Goal: Complete application form

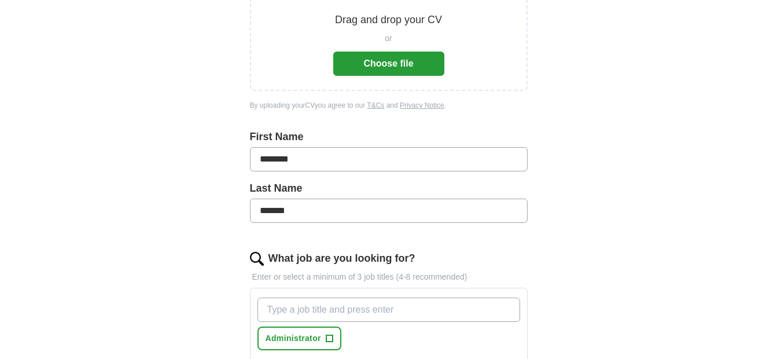
scroll to position [174, 0]
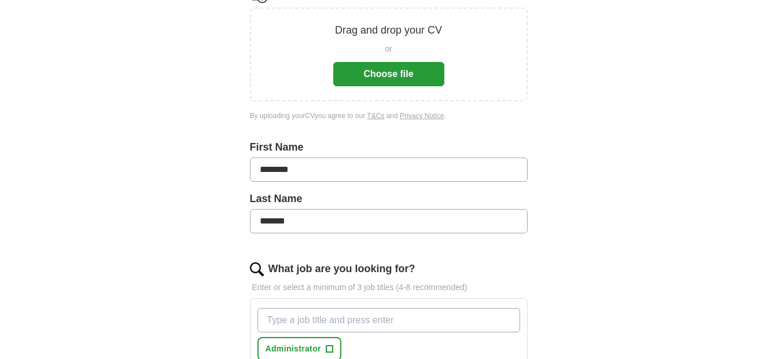
click at [405, 71] on button "Choose file" at bounding box center [388, 74] width 111 height 24
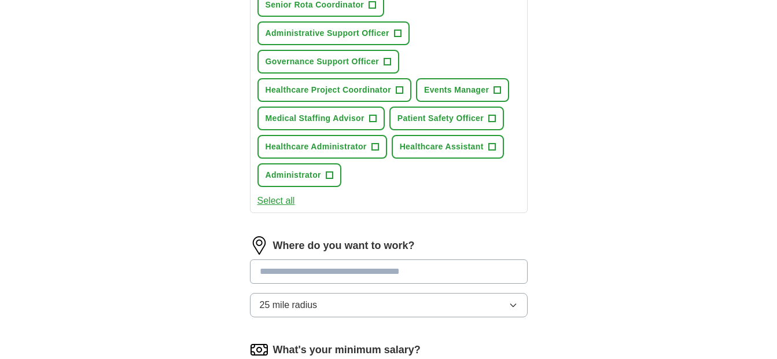
scroll to position [521, 0]
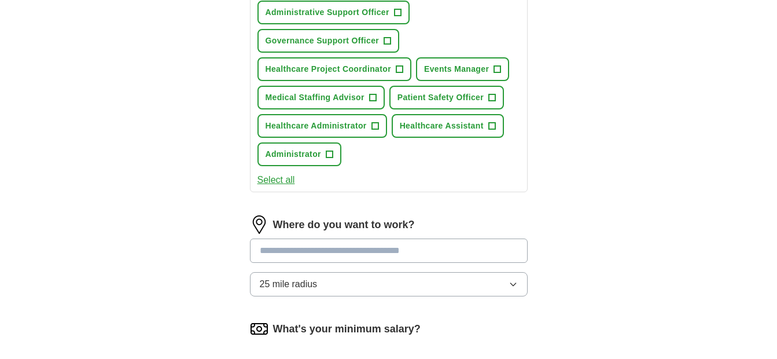
click at [378, 242] on input at bounding box center [389, 250] width 278 height 24
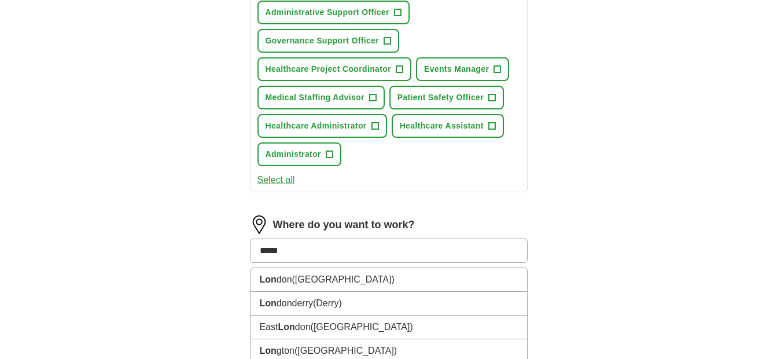
type input "******"
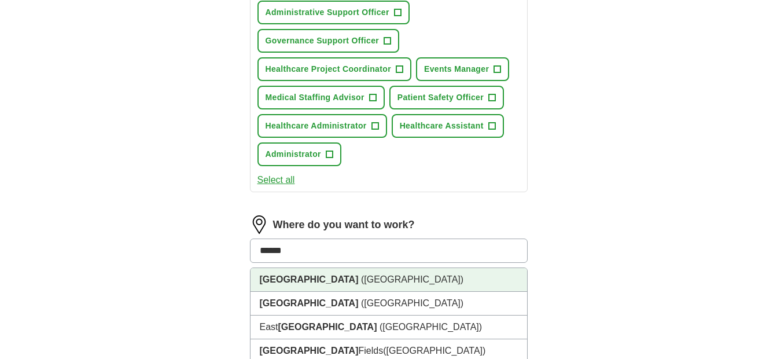
click at [361, 281] on span "([GEOGRAPHIC_DATA])" at bounding box center [412, 279] width 102 height 10
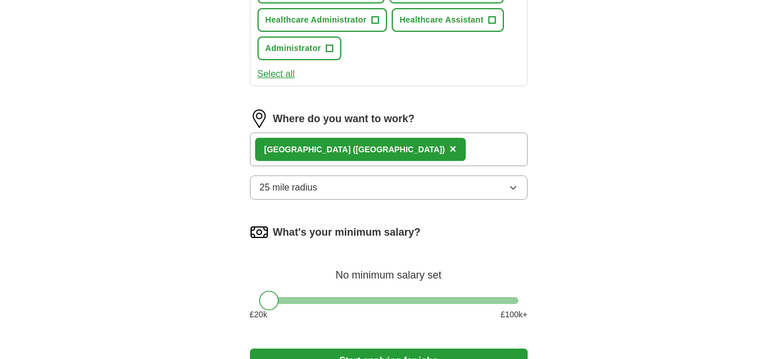
scroll to position [636, 0]
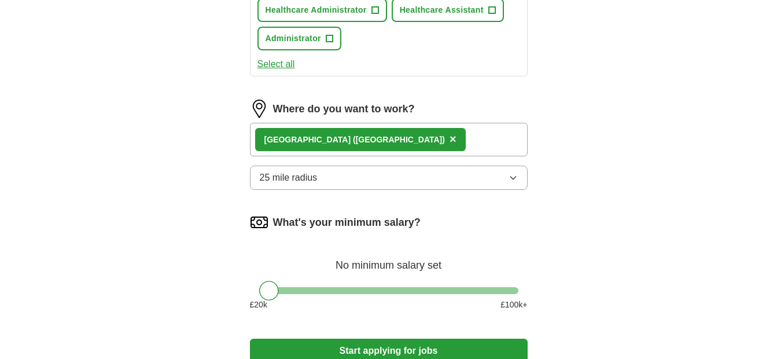
click at [507, 177] on button "25 mile radius" at bounding box center [389, 177] width 278 height 24
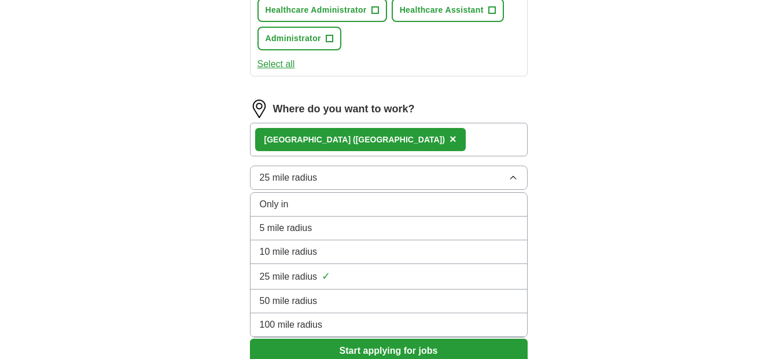
click at [329, 211] on div "Only in" at bounding box center [389, 204] width 258 height 14
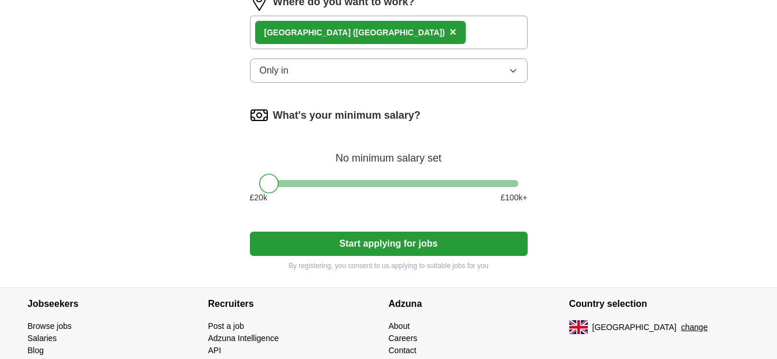
scroll to position [752, 0]
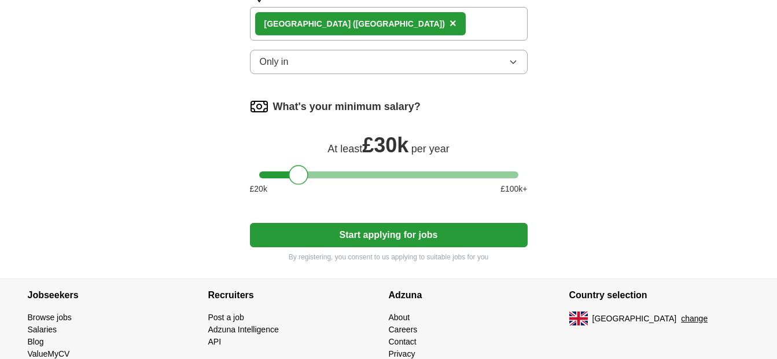
drag, startPoint x: 272, startPoint y: 177, endPoint x: 302, endPoint y: 178, distance: 30.1
click at [302, 178] on div at bounding box center [299, 175] width 20 height 20
click at [410, 237] on button "Start applying for jobs" at bounding box center [389, 235] width 278 height 24
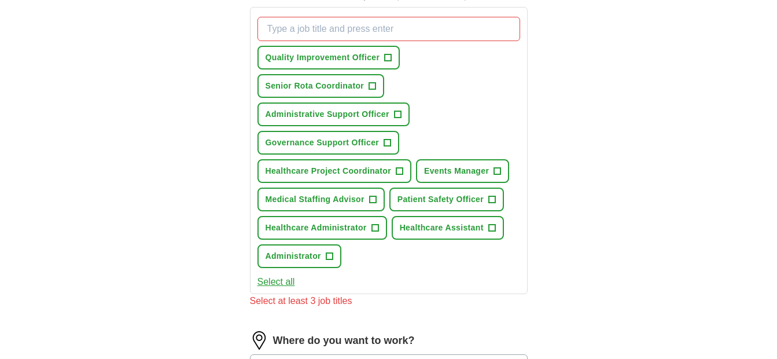
scroll to position [361, 0]
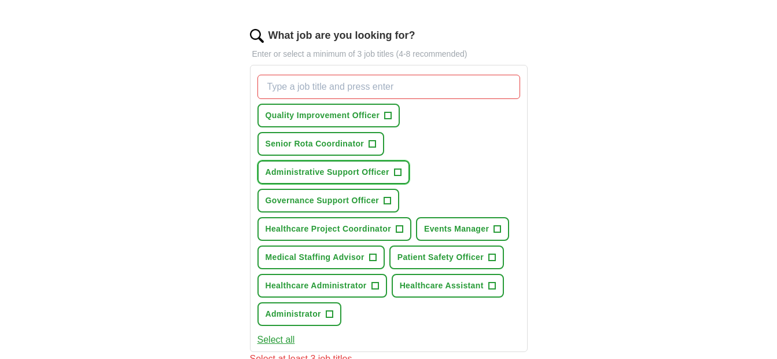
click at [397, 168] on span "+" at bounding box center [397, 172] width 7 height 9
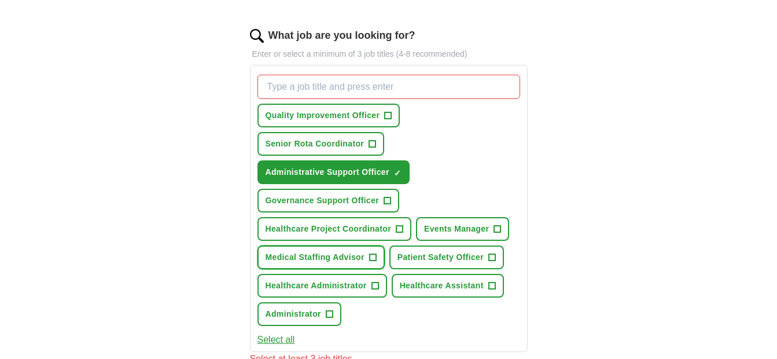
click at [375, 257] on span "+" at bounding box center [372, 257] width 7 height 9
click at [327, 312] on span "+" at bounding box center [329, 313] width 7 height 9
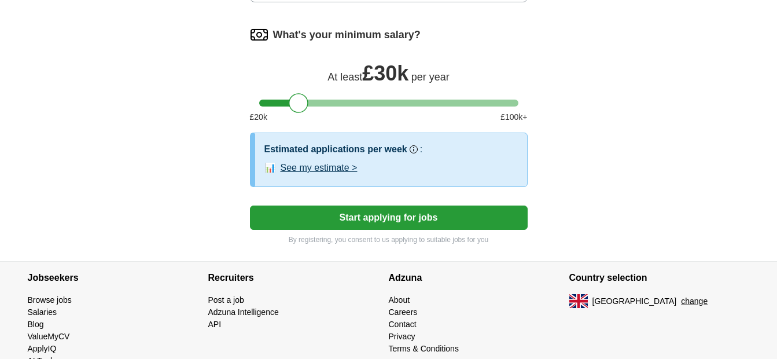
scroll to position [855, 0]
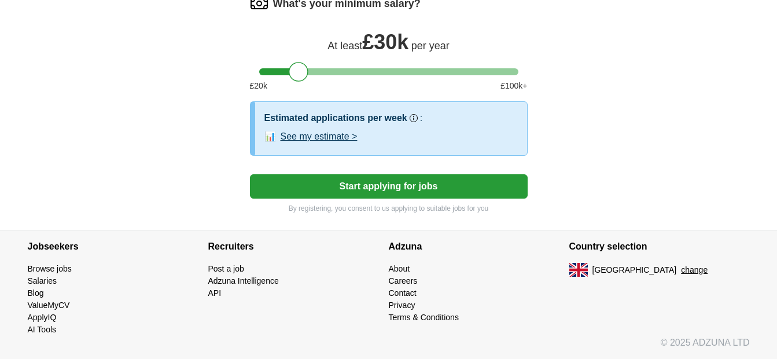
click at [403, 182] on button "Start applying for jobs" at bounding box center [389, 186] width 278 height 24
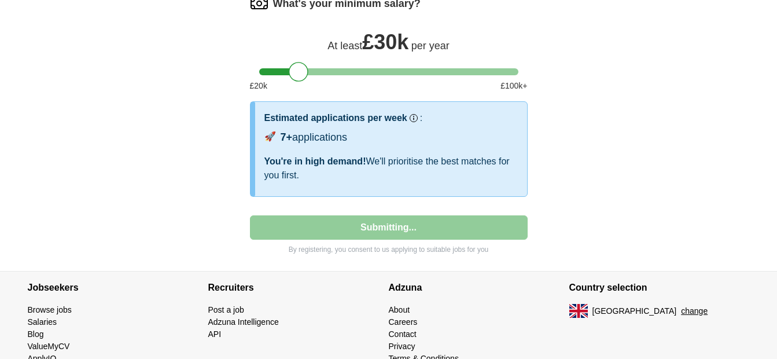
select select "**"
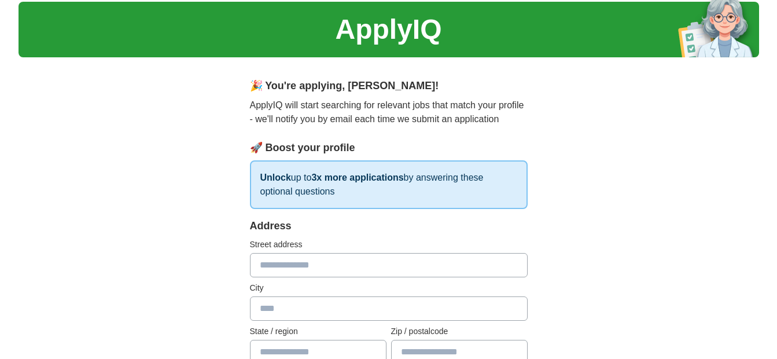
scroll to position [0, 0]
